Goal: Find specific page/section: Find specific page/section

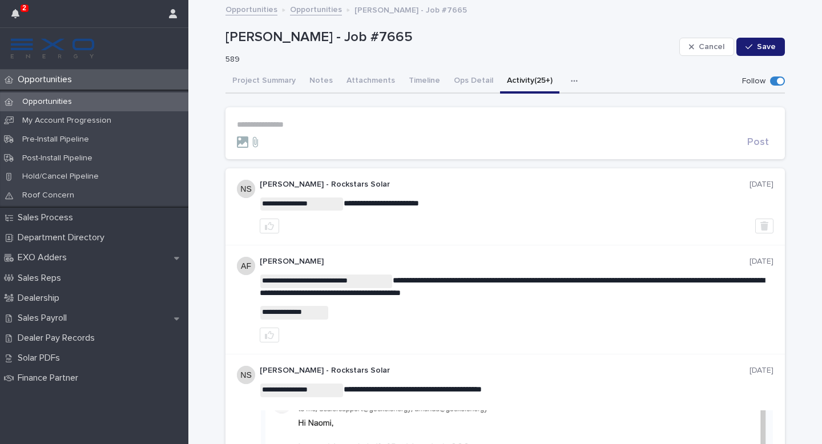
scroll to position [33, 0]
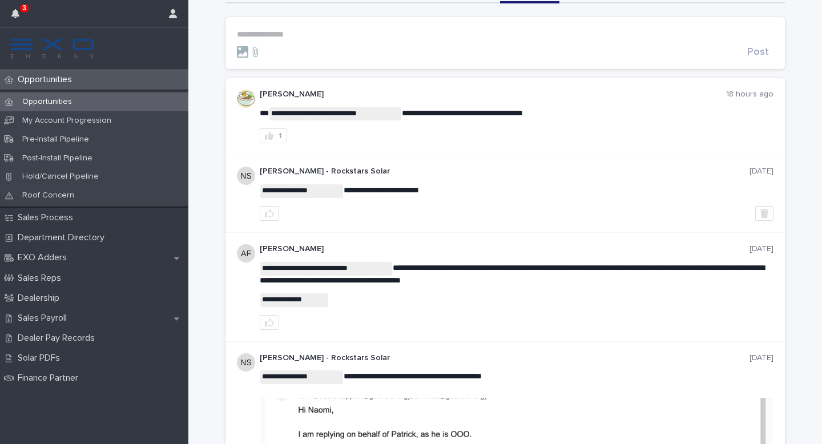
scroll to position [93, 0]
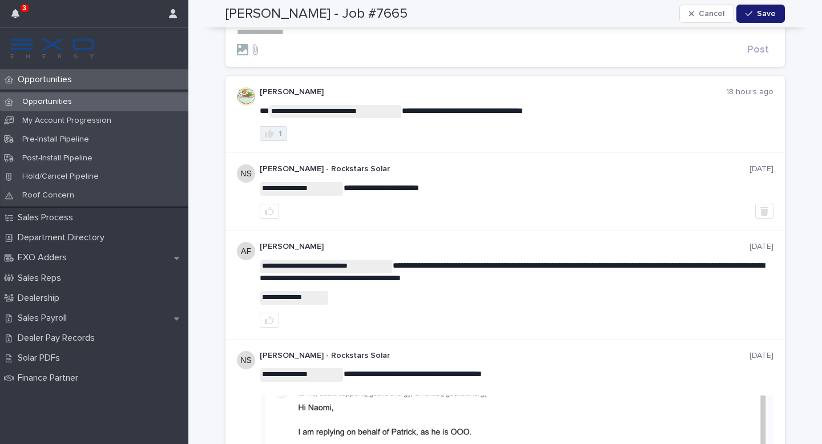
click at [273, 141] on button "1" at bounding box center [273, 133] width 27 height 15
click at [76, 324] on p "Sales Payroll" at bounding box center [44, 318] width 63 height 11
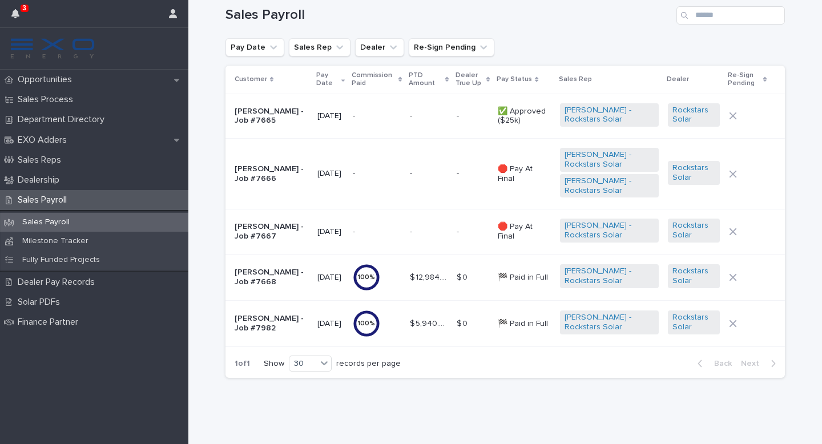
scroll to position [47, 0]
